Goal: Book appointment/travel/reservation

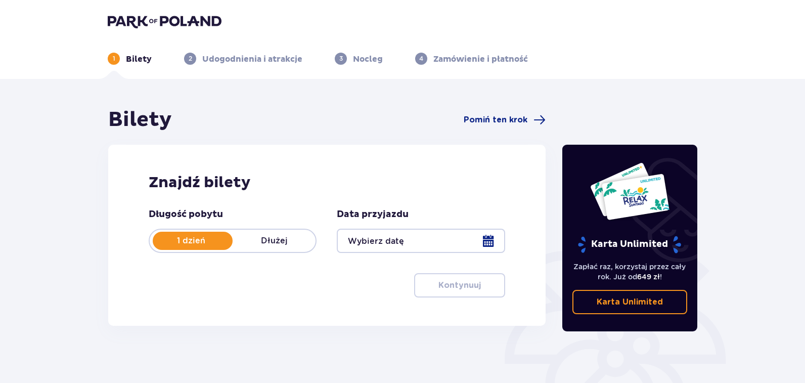
click at [376, 238] on div at bounding box center [421, 241] width 168 height 24
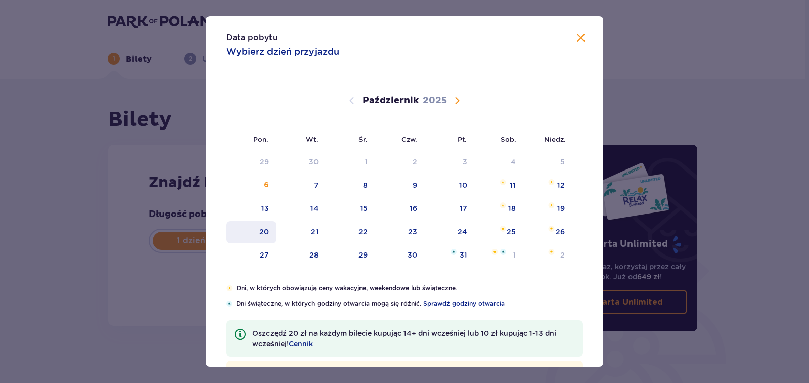
click at [266, 232] on div "20" at bounding box center [264, 232] width 10 height 10
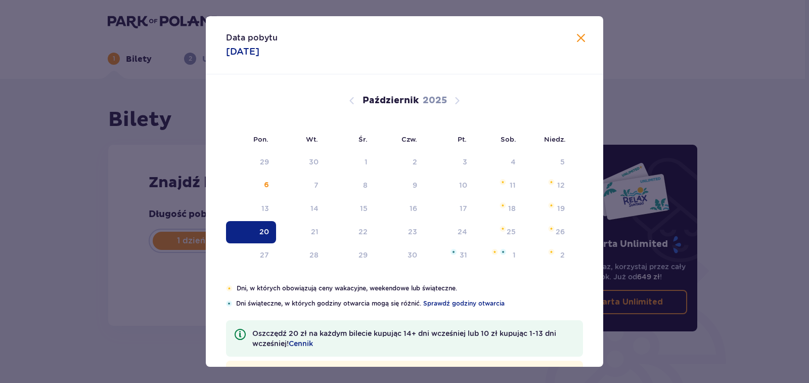
type input "20.10.25"
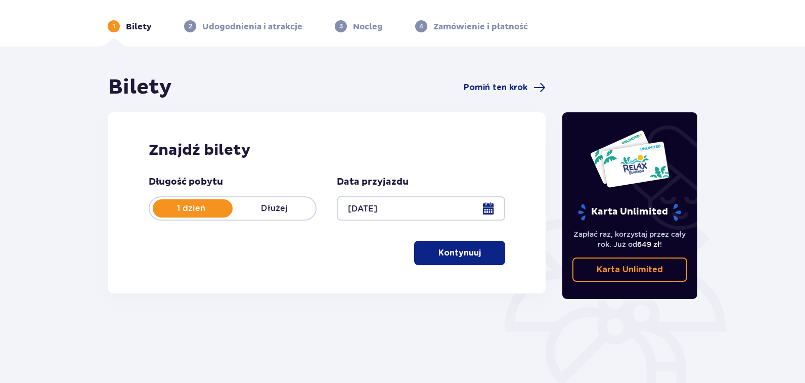
scroll to position [51, 0]
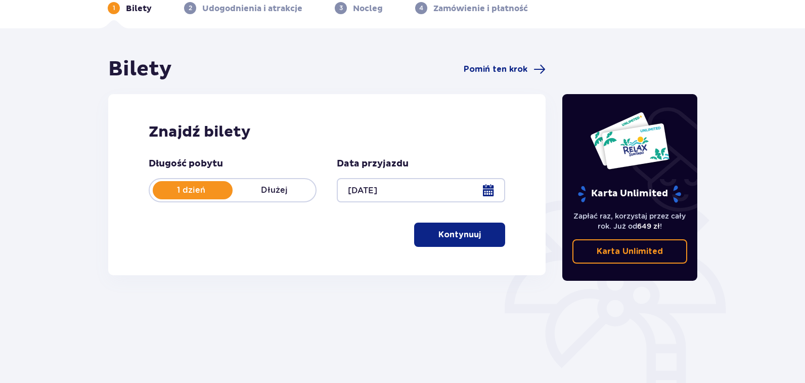
click at [488, 235] on span "button" at bounding box center [483, 235] width 12 height 12
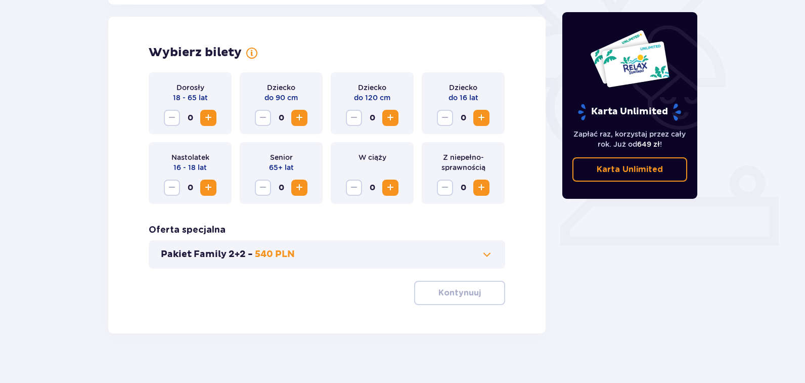
scroll to position [281, 0]
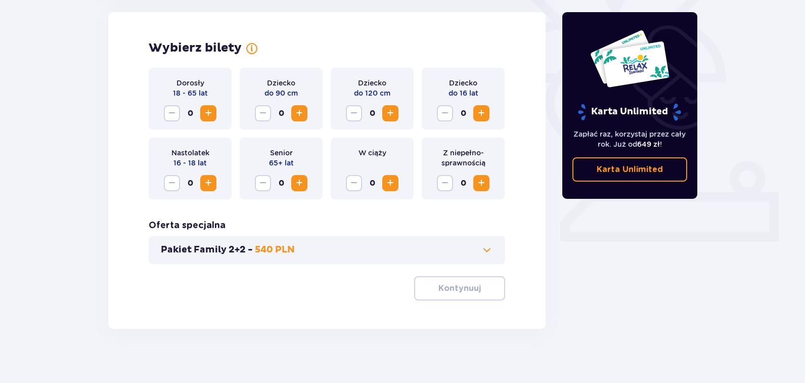
click at [214, 115] on span "Zwiększ" at bounding box center [208, 113] width 12 height 12
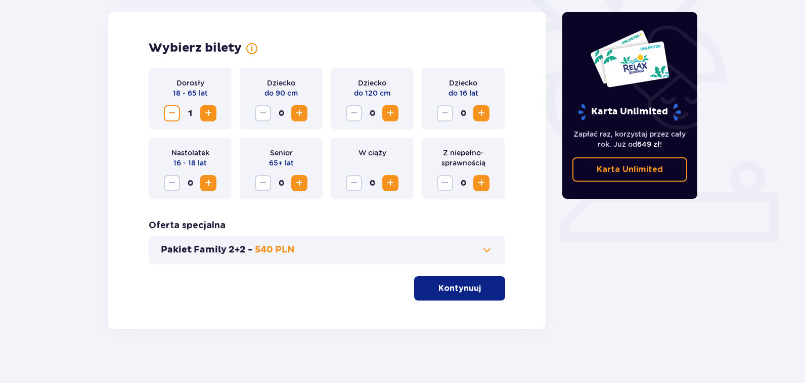
click at [214, 115] on span "Zwiększ" at bounding box center [208, 113] width 12 height 12
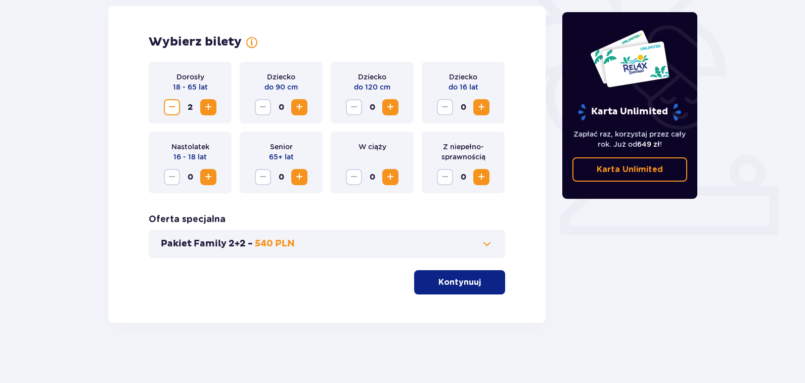
scroll to position [288, 0]
click at [468, 277] on p "Kontynuuj" at bounding box center [460, 281] width 42 height 11
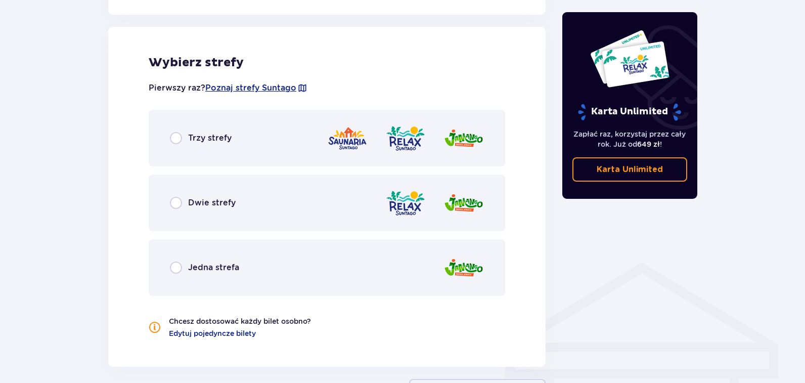
scroll to position [561, 0]
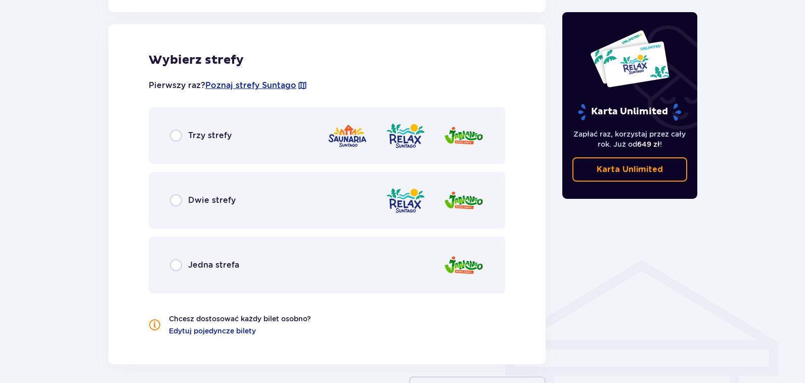
click at [177, 139] on input "radio" at bounding box center [176, 135] width 12 height 12
radio input "true"
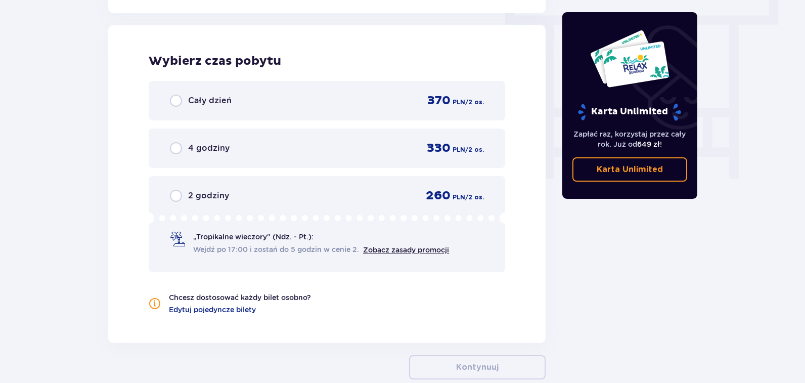
scroll to position [913, 0]
click at [174, 98] on input "radio" at bounding box center [176, 100] width 12 height 12
radio input "true"
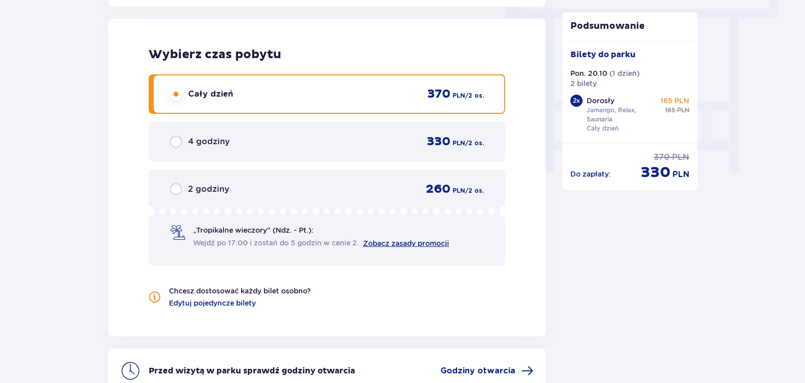
scroll to position [917, 0]
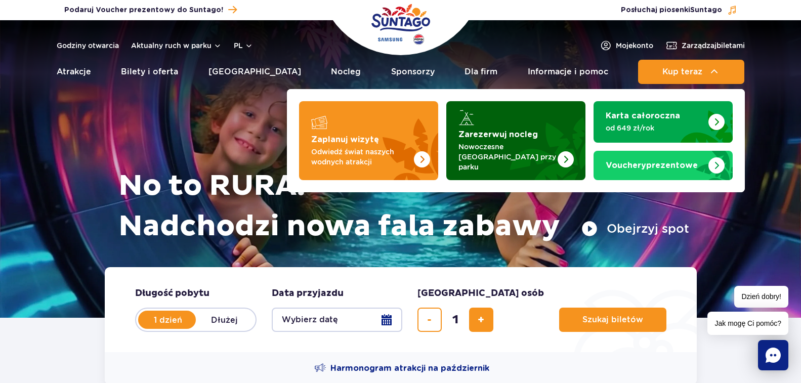
click at [529, 129] on img "Zarezerwuj nocleg" at bounding box center [540, 140] width 89 height 79
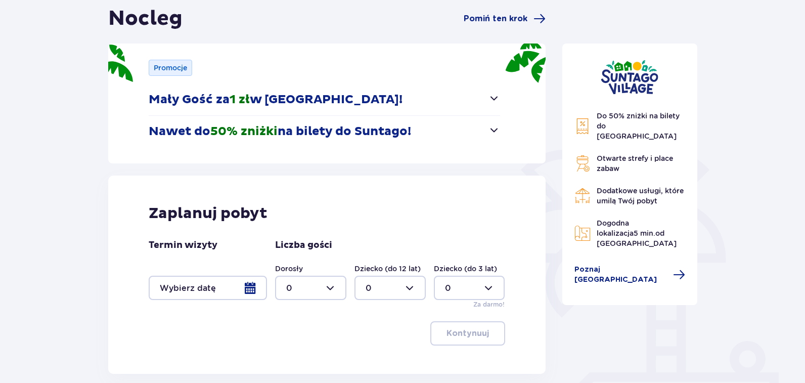
scroll to position [152, 0]
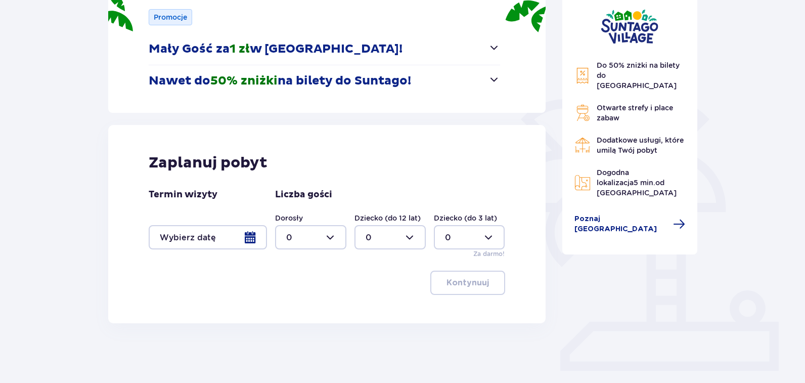
click at [316, 240] on div at bounding box center [310, 237] width 71 height 24
click at [289, 306] on p "2" at bounding box center [288, 310] width 5 height 11
type input "2"
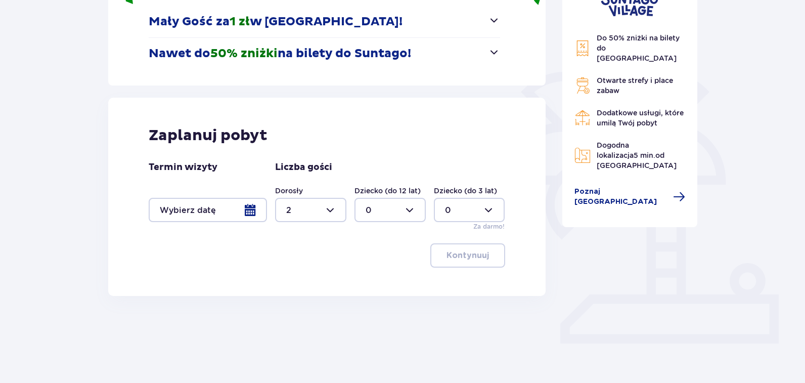
click at [230, 205] on div at bounding box center [208, 210] width 118 height 24
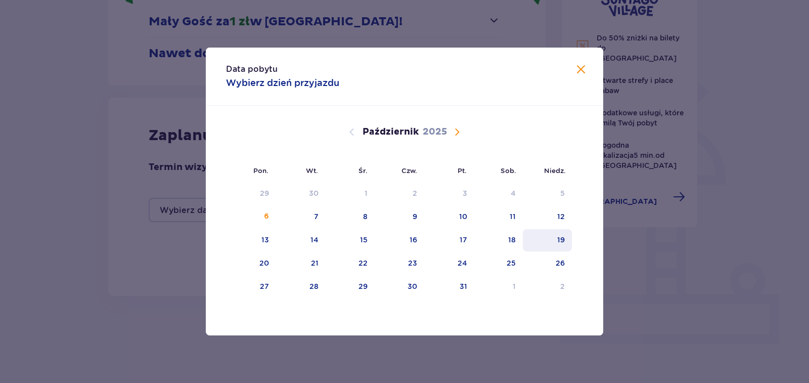
click at [562, 240] on div "19" at bounding box center [561, 240] width 8 height 10
click at [262, 258] on div "20" at bounding box center [264, 263] width 10 height 10
type input "19.10.25 - 20.10.25"
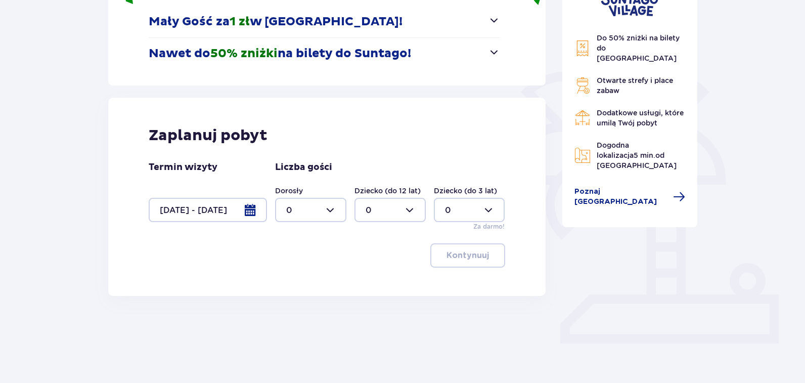
click at [326, 204] on div at bounding box center [310, 210] width 71 height 24
click at [307, 280] on div "2" at bounding box center [310, 283] width 49 height 11
type input "2"
click at [467, 260] on p "Kontynuuj" at bounding box center [468, 255] width 42 height 11
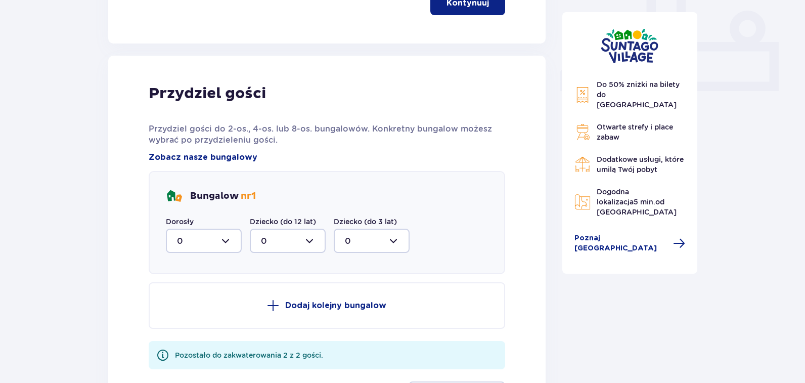
scroll to position [493, 0]
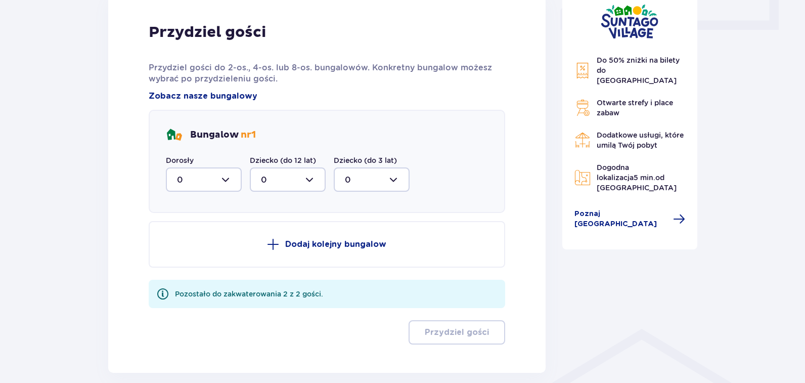
click at [224, 177] on div at bounding box center [204, 179] width 76 height 24
click at [200, 248] on div "2" at bounding box center [204, 252] width 54 height 11
type input "2"
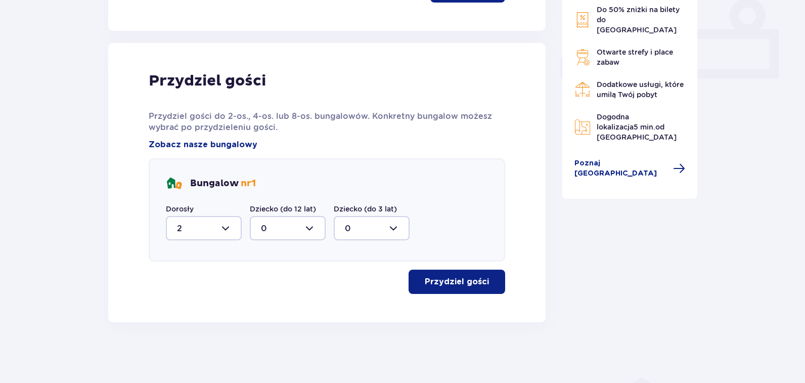
scroll to position [444, 0]
click at [484, 280] on button "Przydziel gości" at bounding box center [457, 282] width 97 height 24
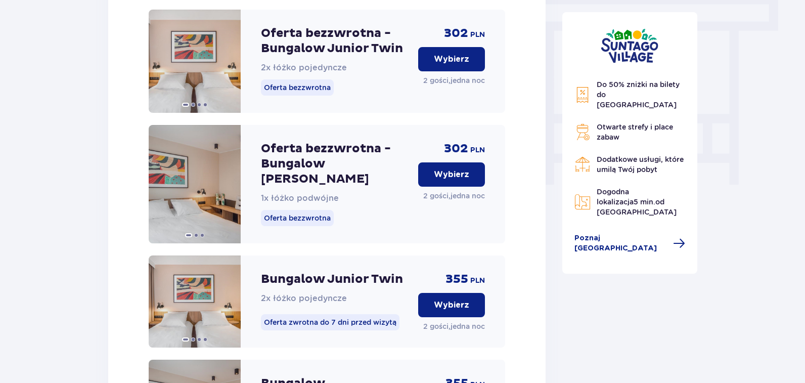
scroll to position [918, 0]
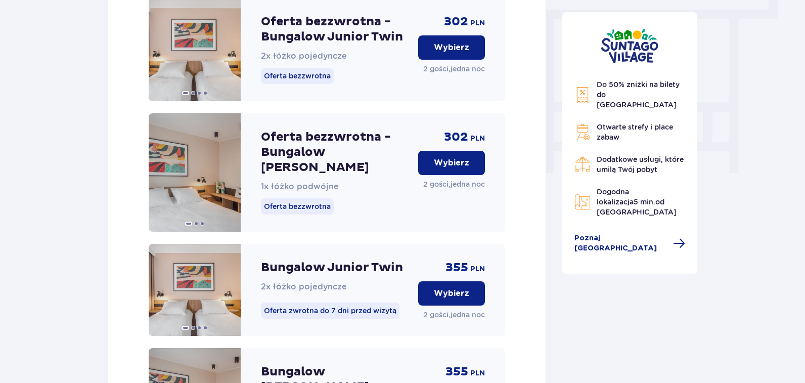
click at [466, 188] on div "302 PLN Wybierz 2 gości , jedna noc" at bounding box center [451, 172] width 67 height 118
click at [465, 168] on p "Wybierz" at bounding box center [451, 162] width 35 height 11
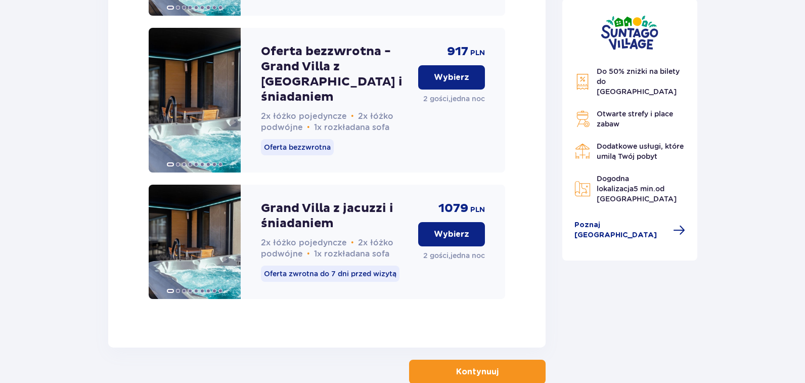
click at [513, 360] on button "Kontynuuj" at bounding box center [477, 372] width 137 height 24
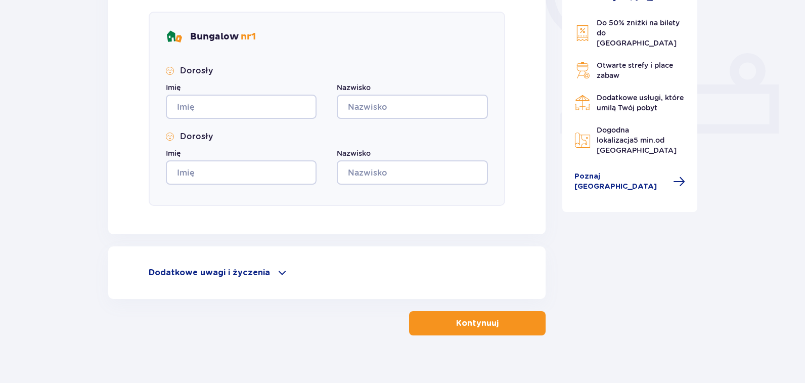
scroll to position [402, 0]
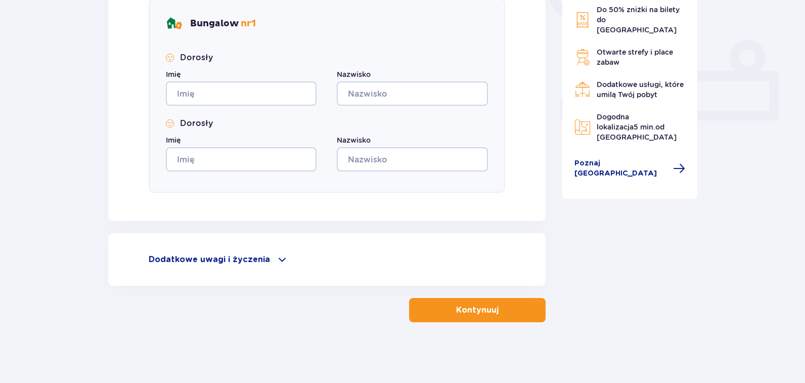
click at [276, 259] on span at bounding box center [282, 259] width 12 height 12
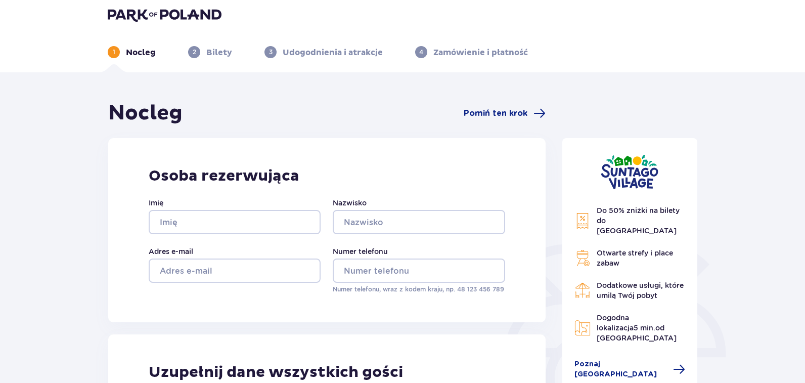
scroll to position [0, 0]
